Goal: Browse casually

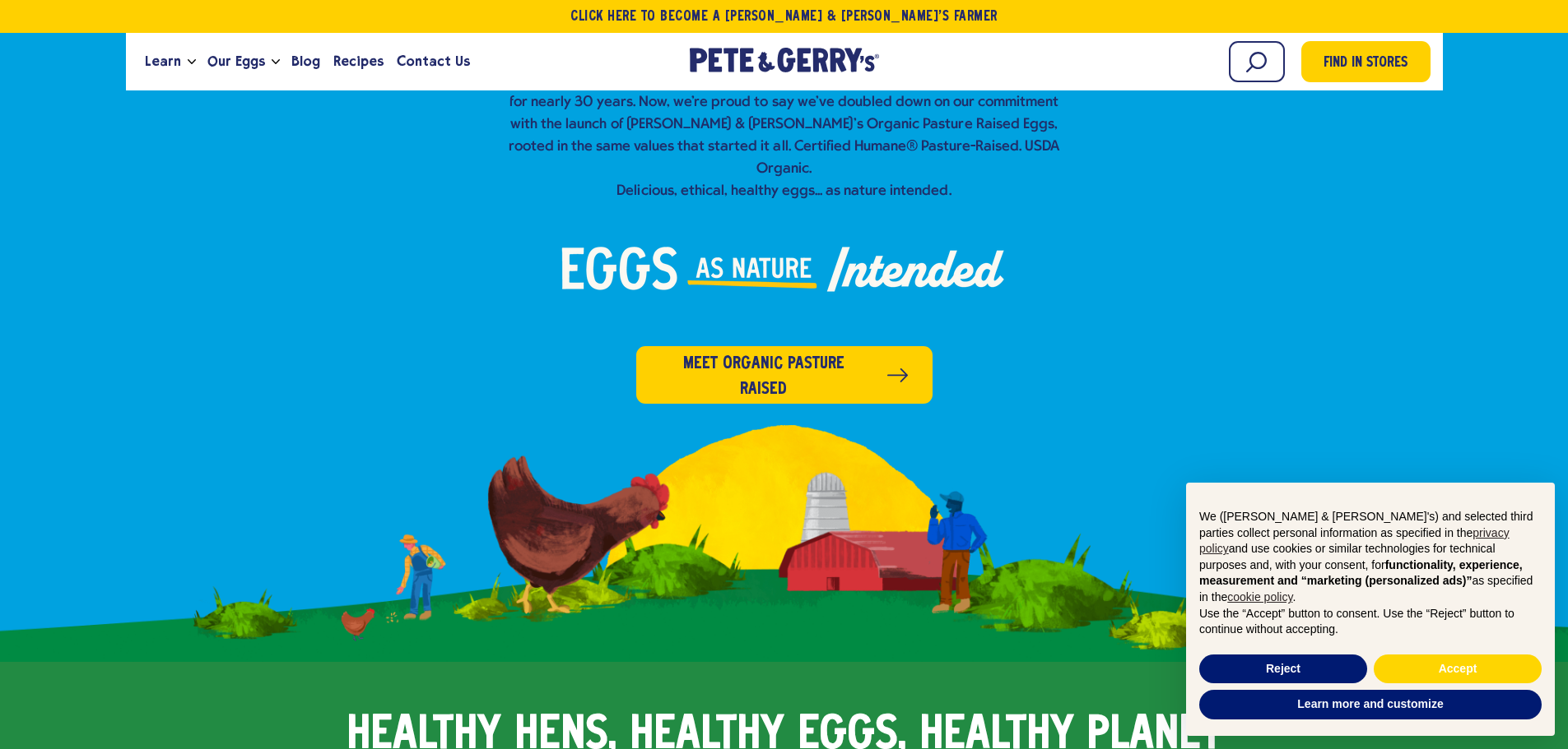
scroll to position [740, 0]
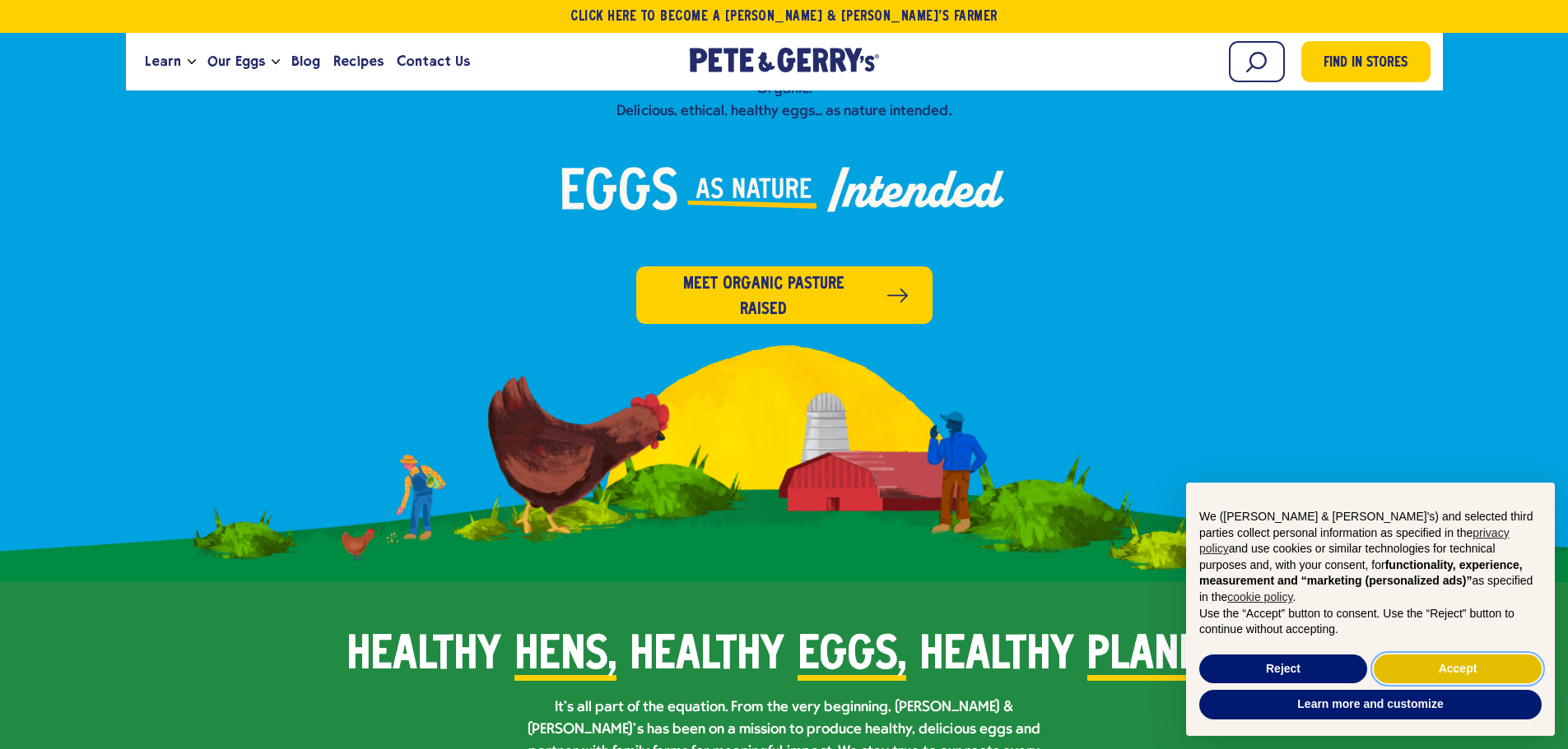
click at [1426, 674] on button "Accept" at bounding box center [1457, 669] width 168 height 30
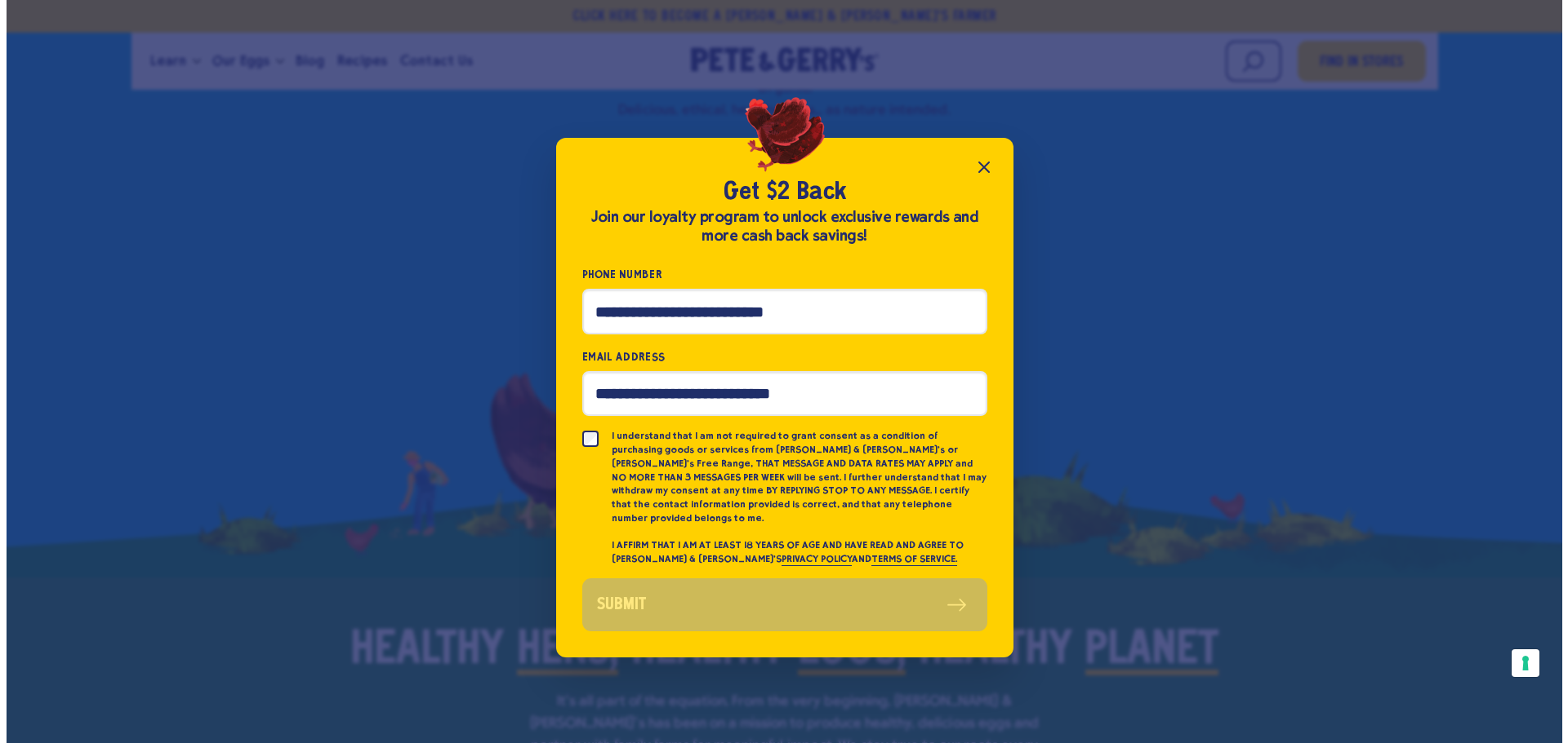
scroll to position [984, 0]
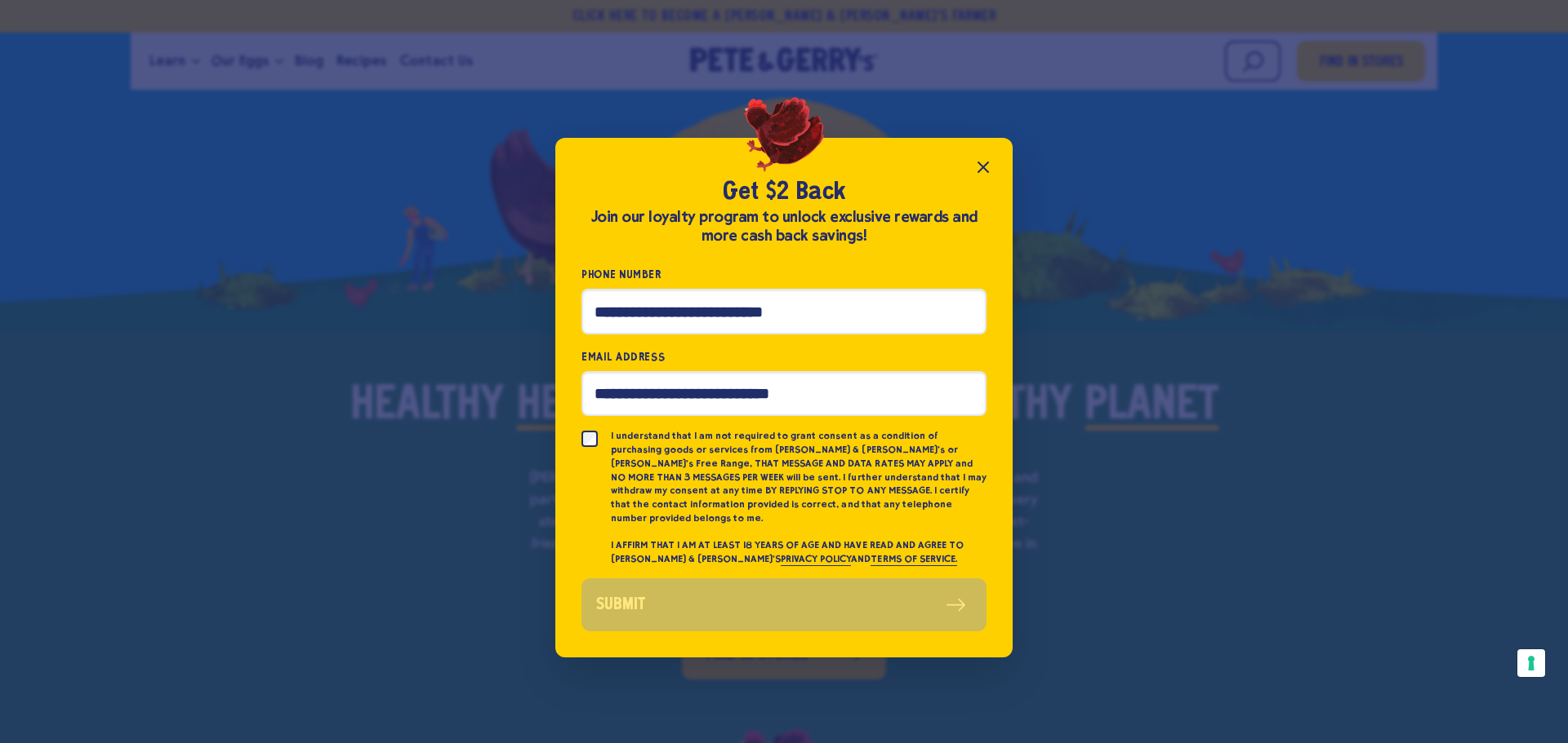
click at [991, 177] on icon "Close popup" at bounding box center [983, 167] width 19 height 19
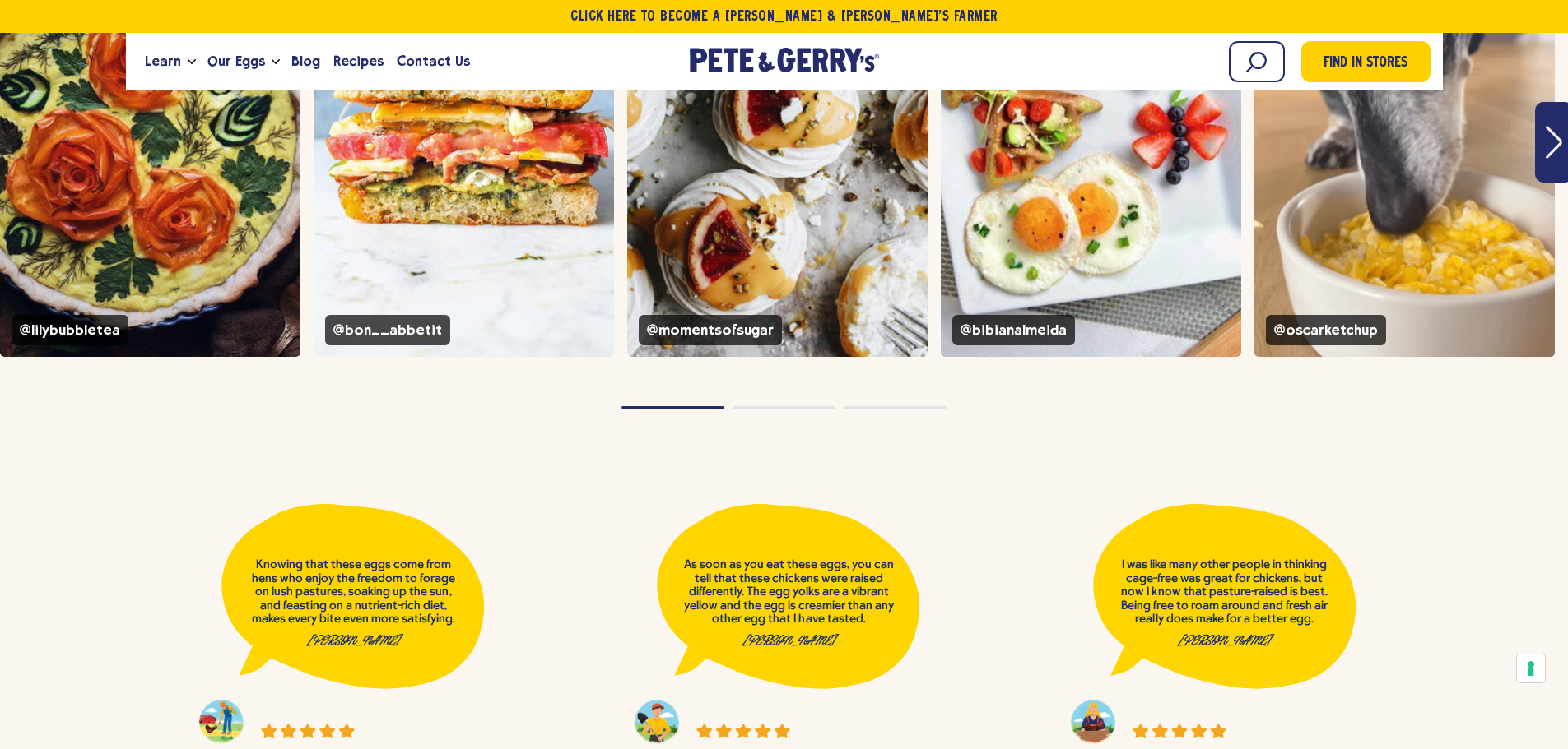
scroll to position [6910, 0]
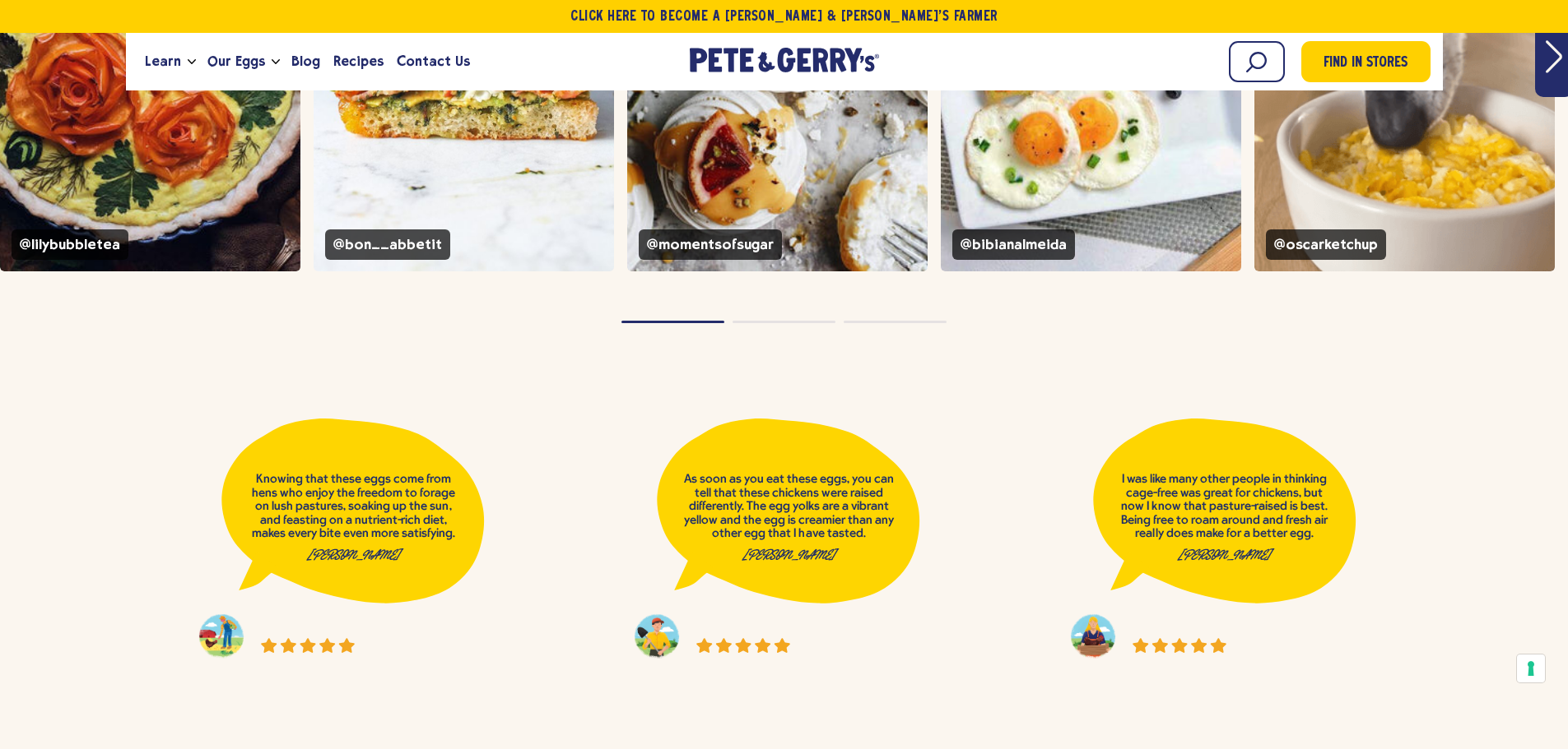
click at [737, 442] on blockquote "As soon as you eat these eggs, you can tell that these chickens were raised dif…" at bounding box center [788, 510] width 263 height 205
click at [732, 473] on p "As soon as you eat these eggs, you can tell that these chickens were raised dif…" at bounding box center [788, 517] width 211 height 89
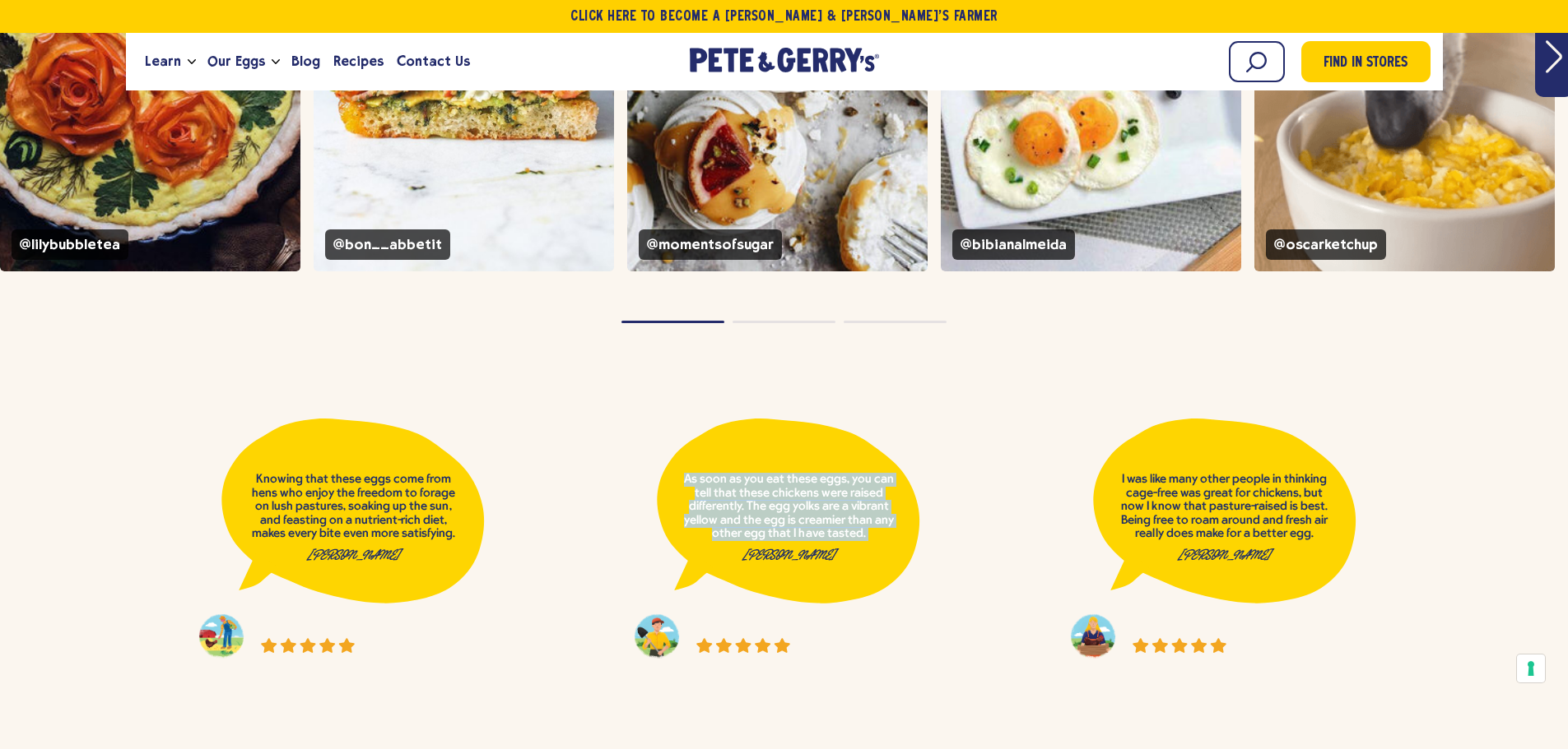
click at [732, 473] on p "As soon as you eat these eggs, you can tell that these chickens were raised dif…" at bounding box center [788, 517] width 211 height 89
click at [743, 473] on p "As soon as you eat these eggs, you can tell that these chickens were raised dif…" at bounding box center [788, 517] width 211 height 89
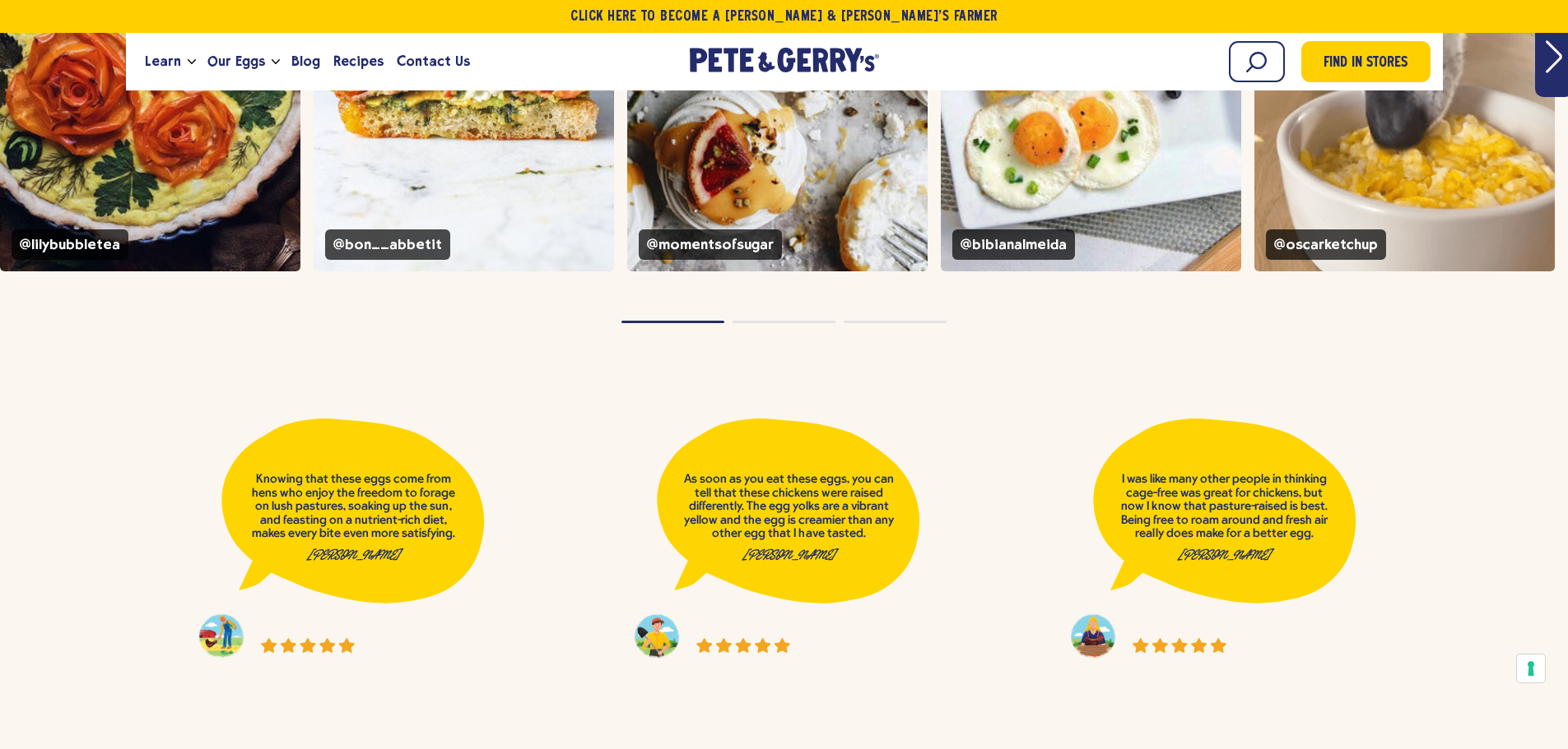
click at [743, 483] on p "As soon as you eat these eggs, you can tell that these chickens were raised dif…" at bounding box center [788, 517] width 211 height 89
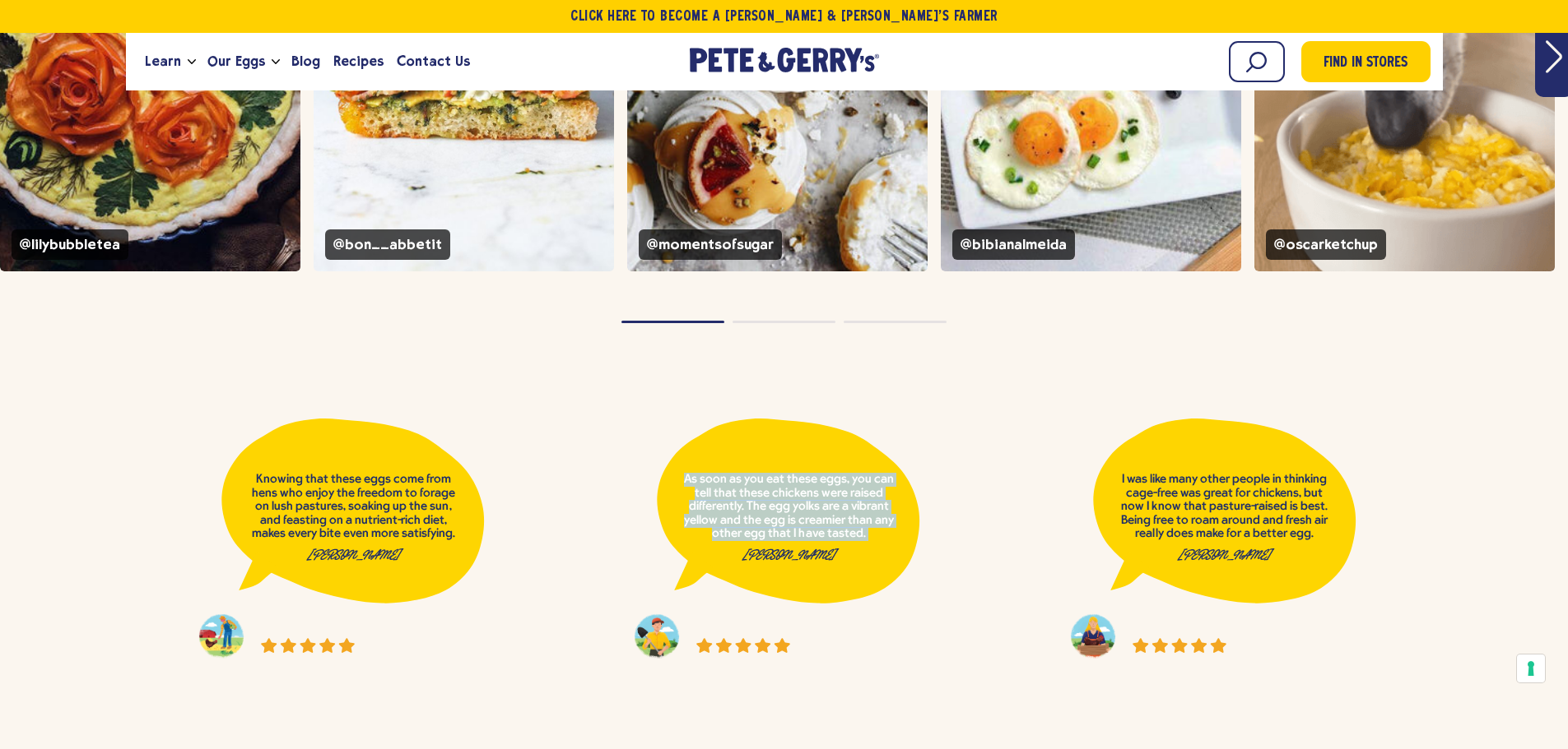
click at [743, 483] on p "As soon as you eat these eggs, you can tell that these chickens were raised dif…" at bounding box center [788, 517] width 211 height 89
click at [745, 481] on p "As soon as you eat these eggs, you can tell that these chickens were raised dif…" at bounding box center [788, 517] width 211 height 89
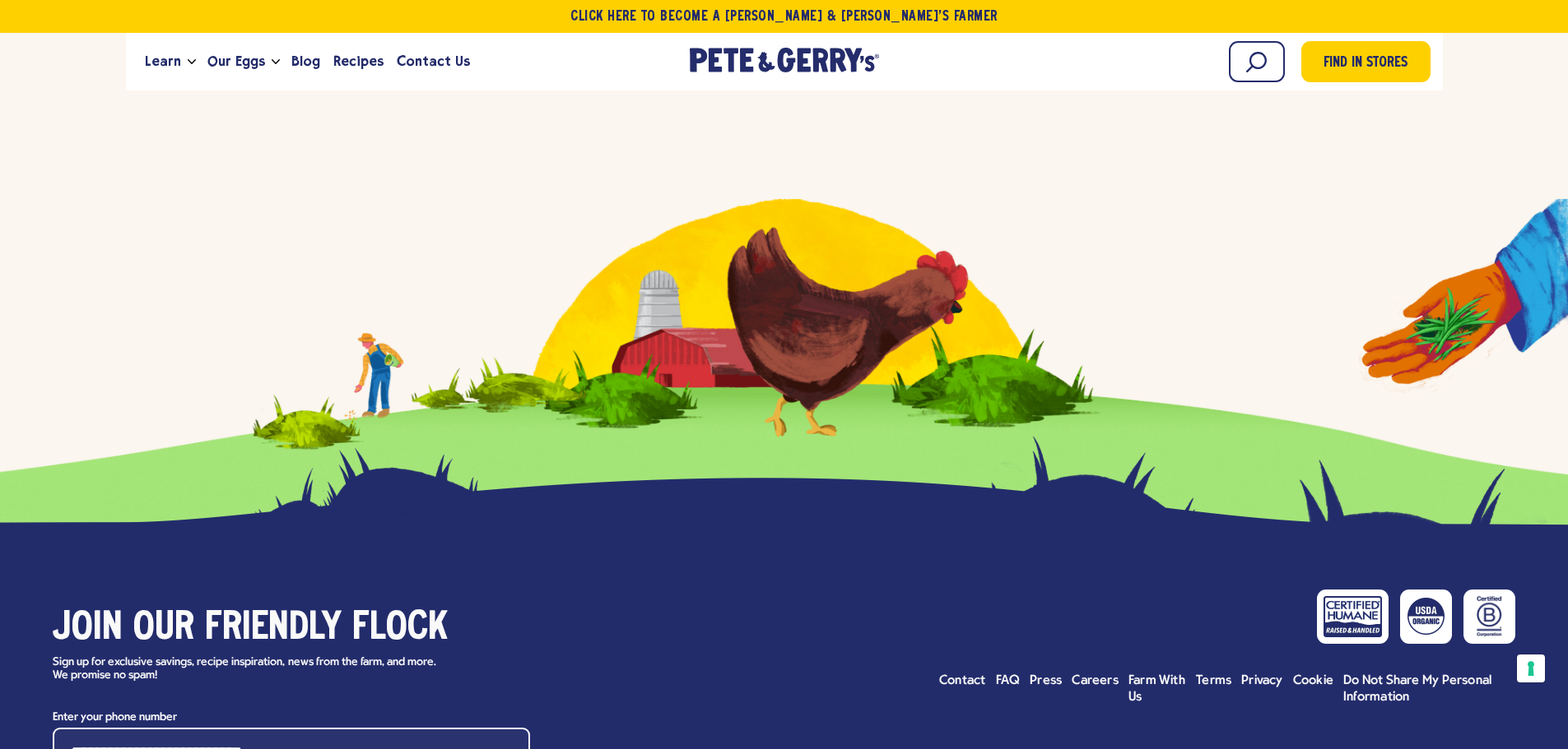
scroll to position [7867, 0]
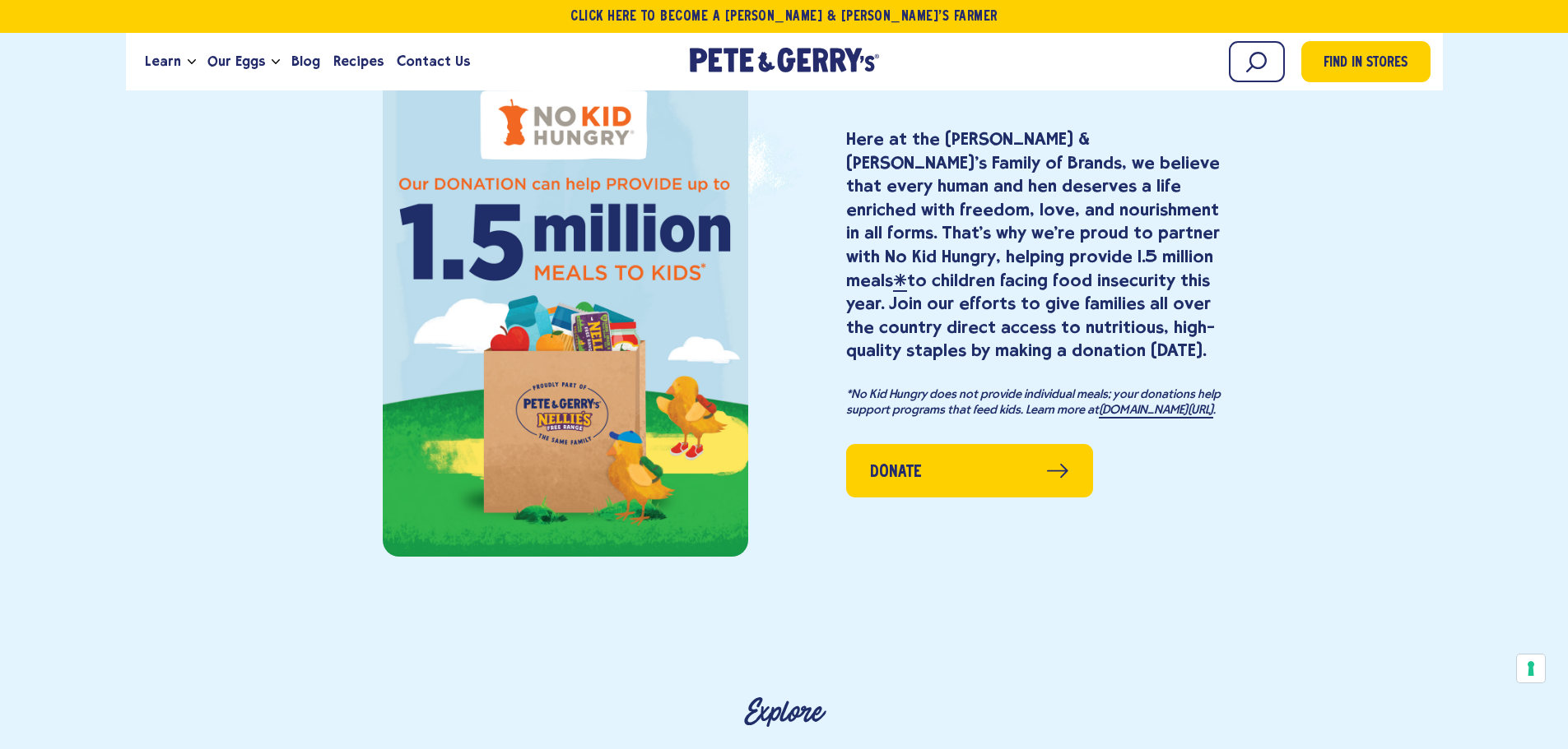
drag, startPoint x: 743, startPoint y: 444, endPoint x: 732, endPoint y: 462, distance: 21.1
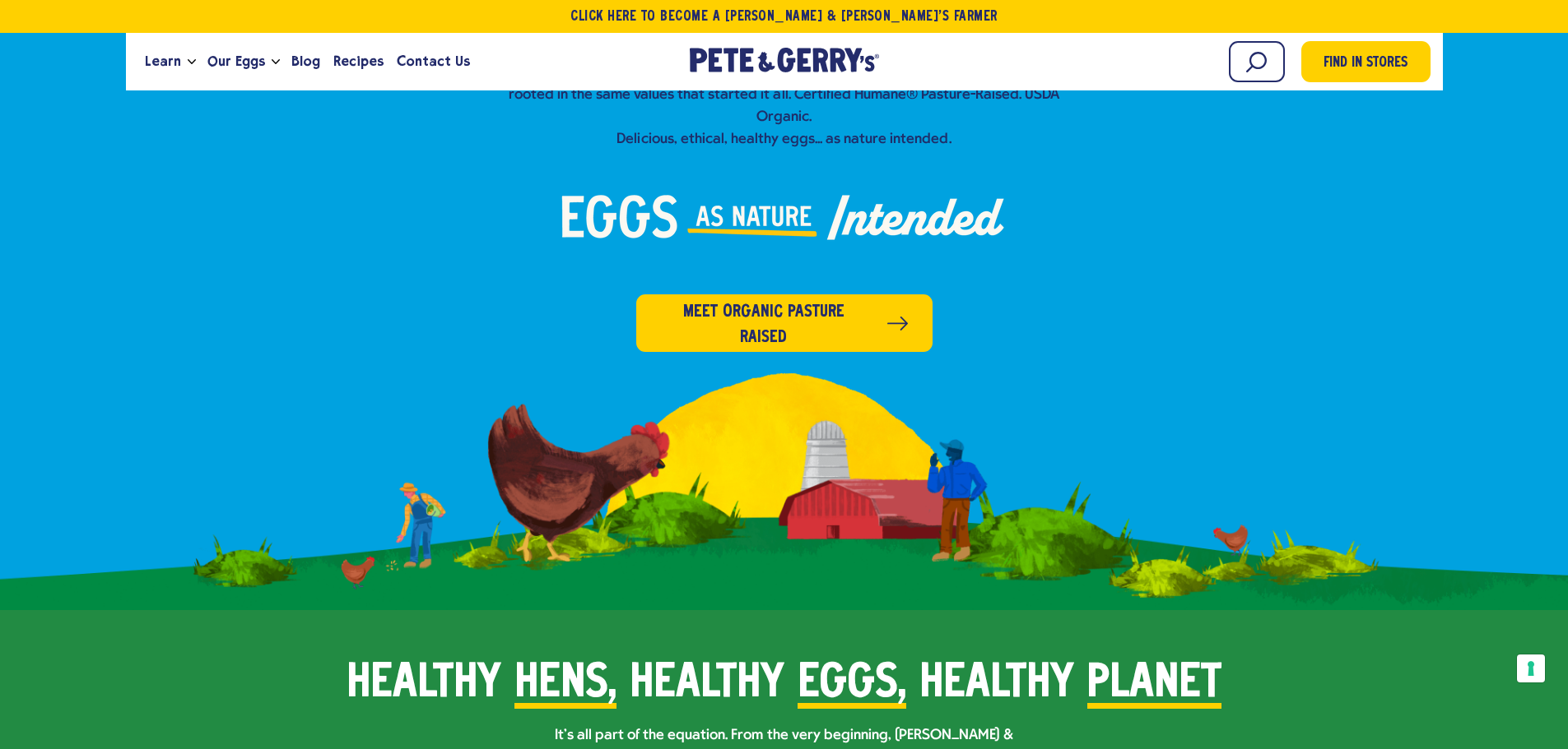
scroll to position [0, 0]
